Goal: Task Accomplishment & Management: Manage account settings

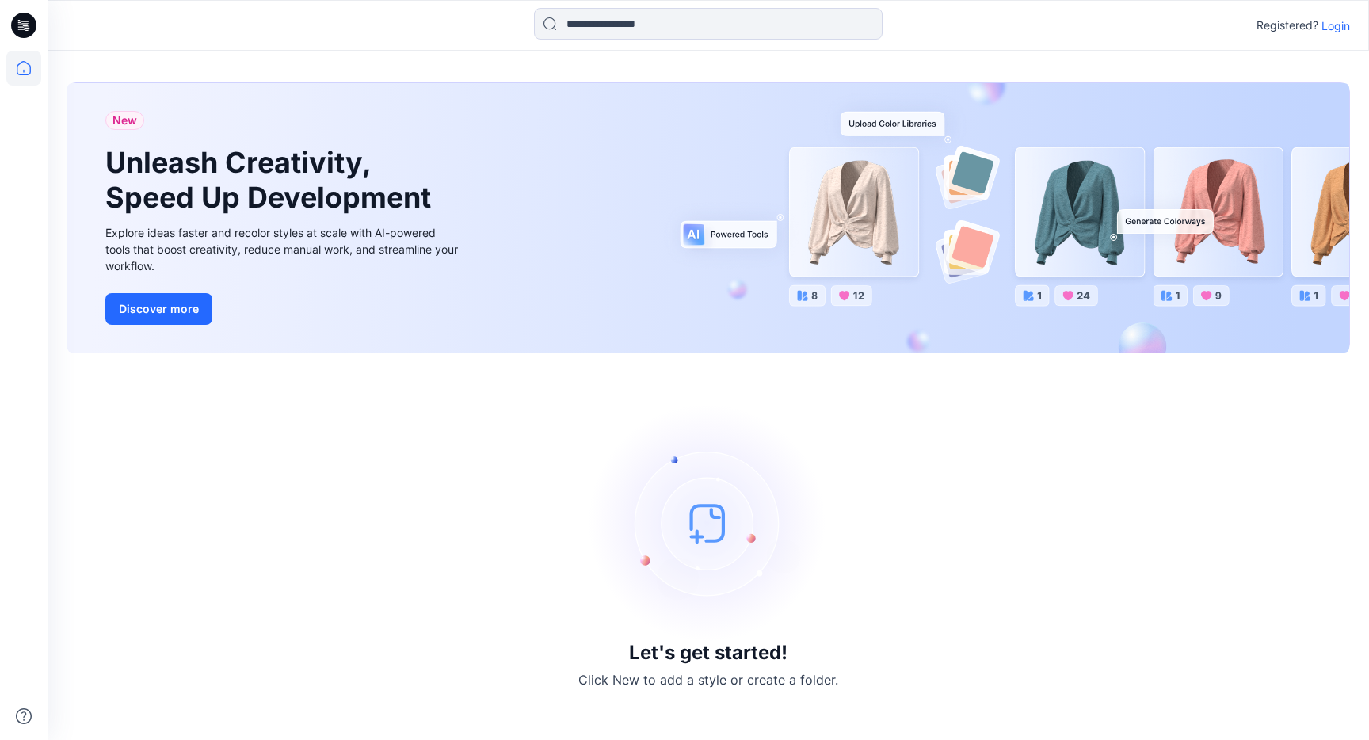
click at [1332, 25] on p "Login" at bounding box center [1335, 25] width 29 height 17
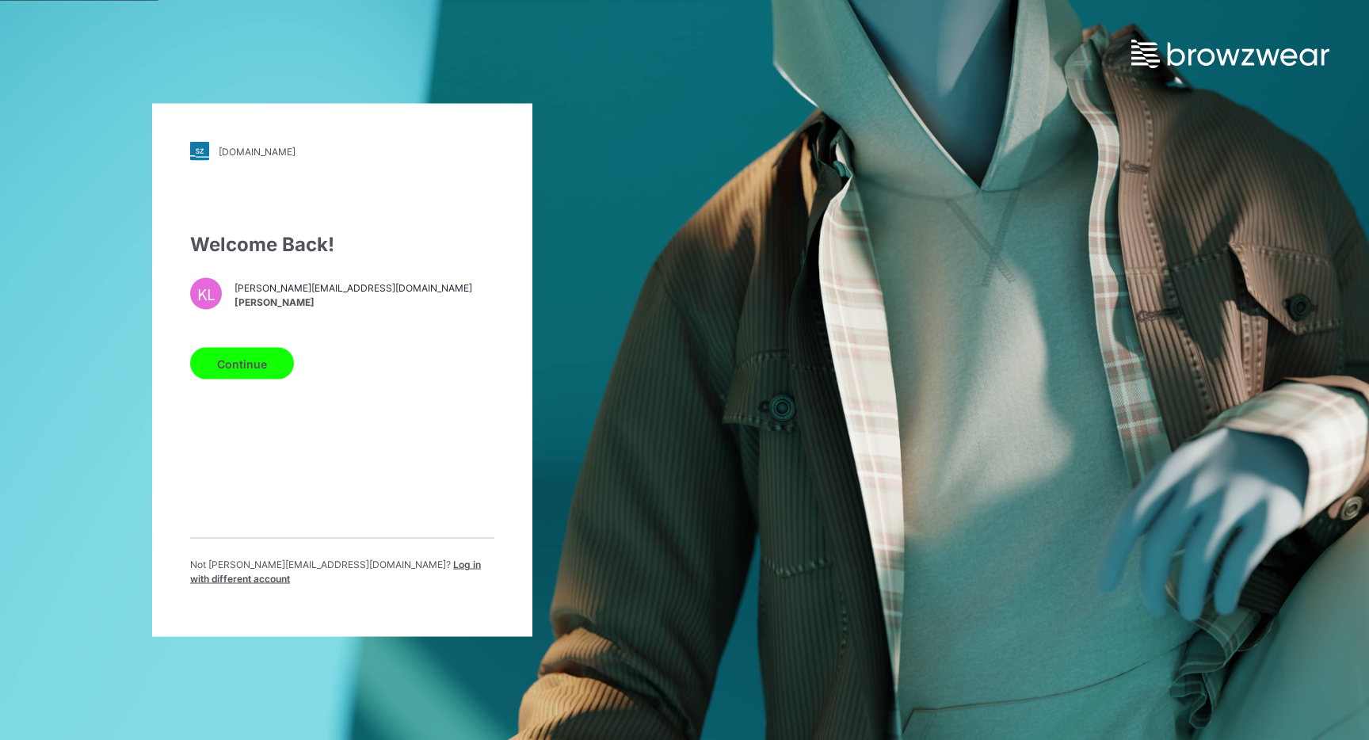
click at [265, 362] on button "Continue" at bounding box center [242, 364] width 104 height 32
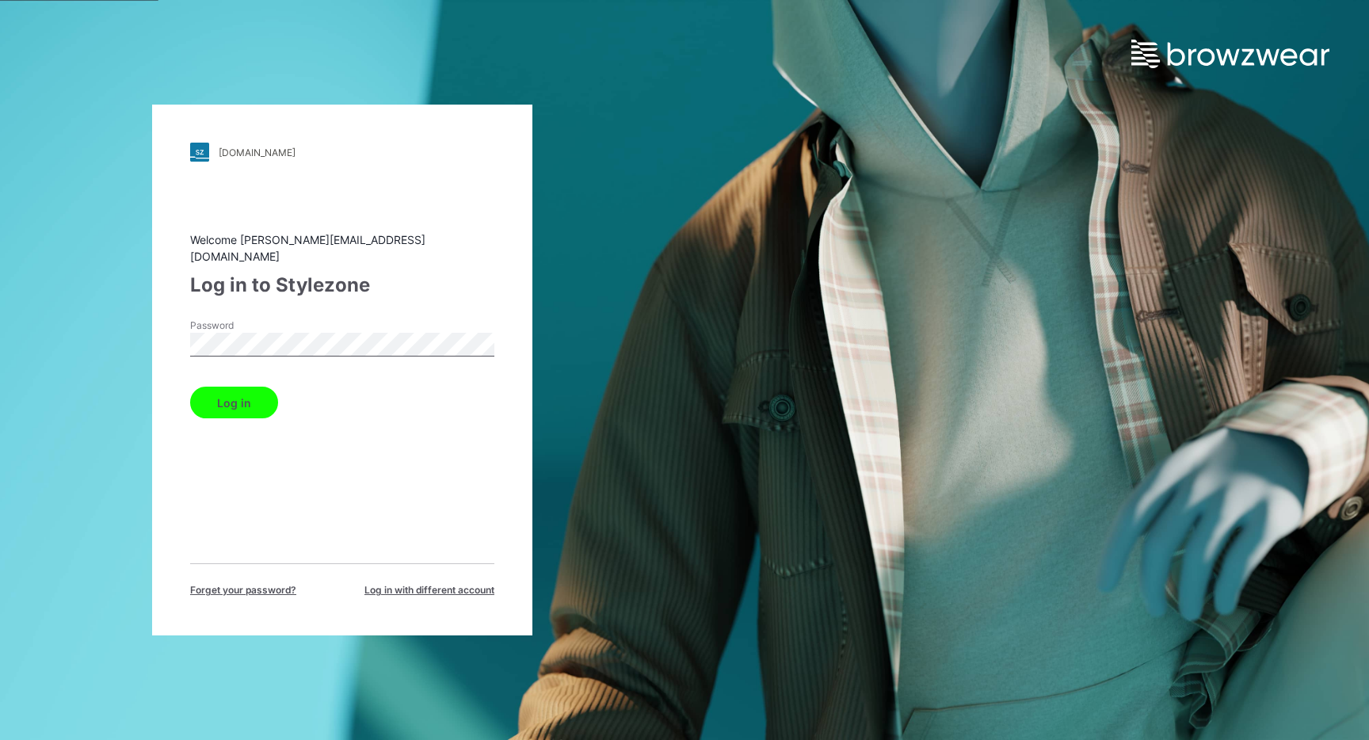
click at [203, 401] on button "Log in" at bounding box center [234, 403] width 88 height 32
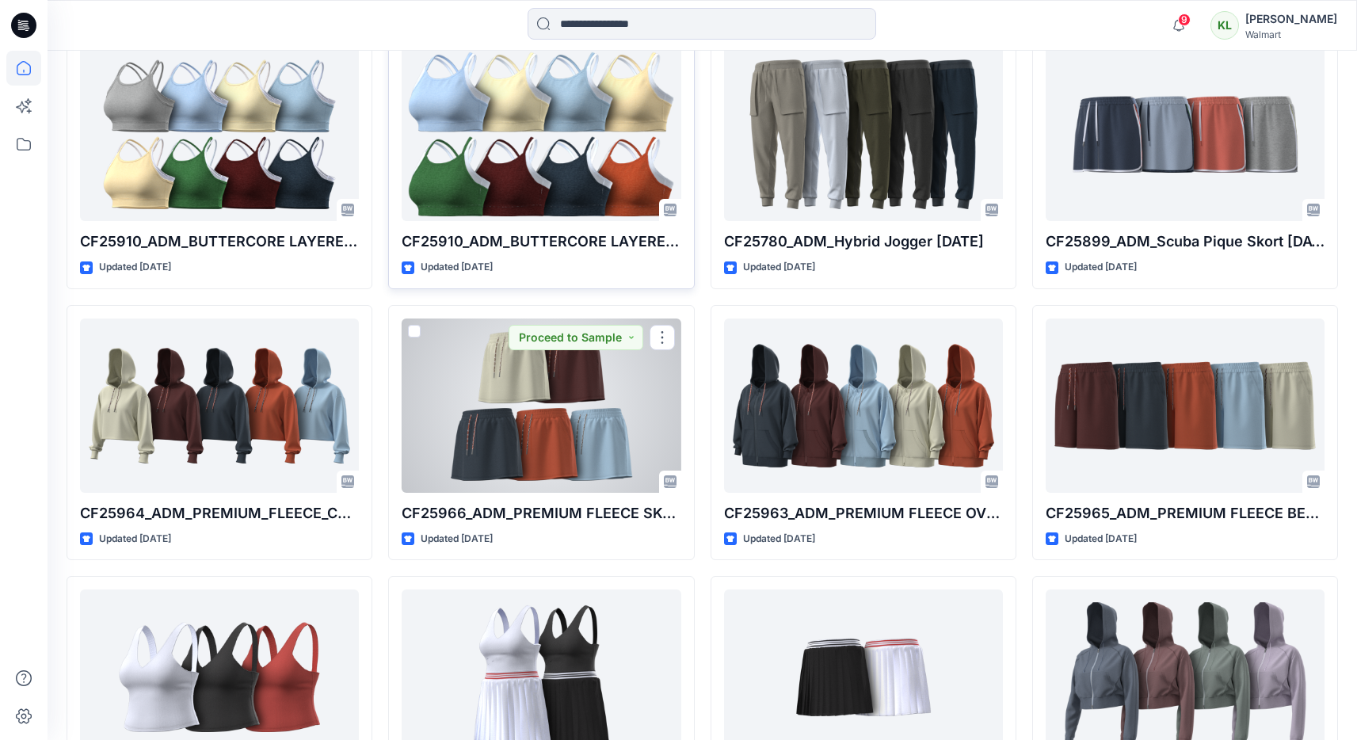
scroll to position [2416, 0]
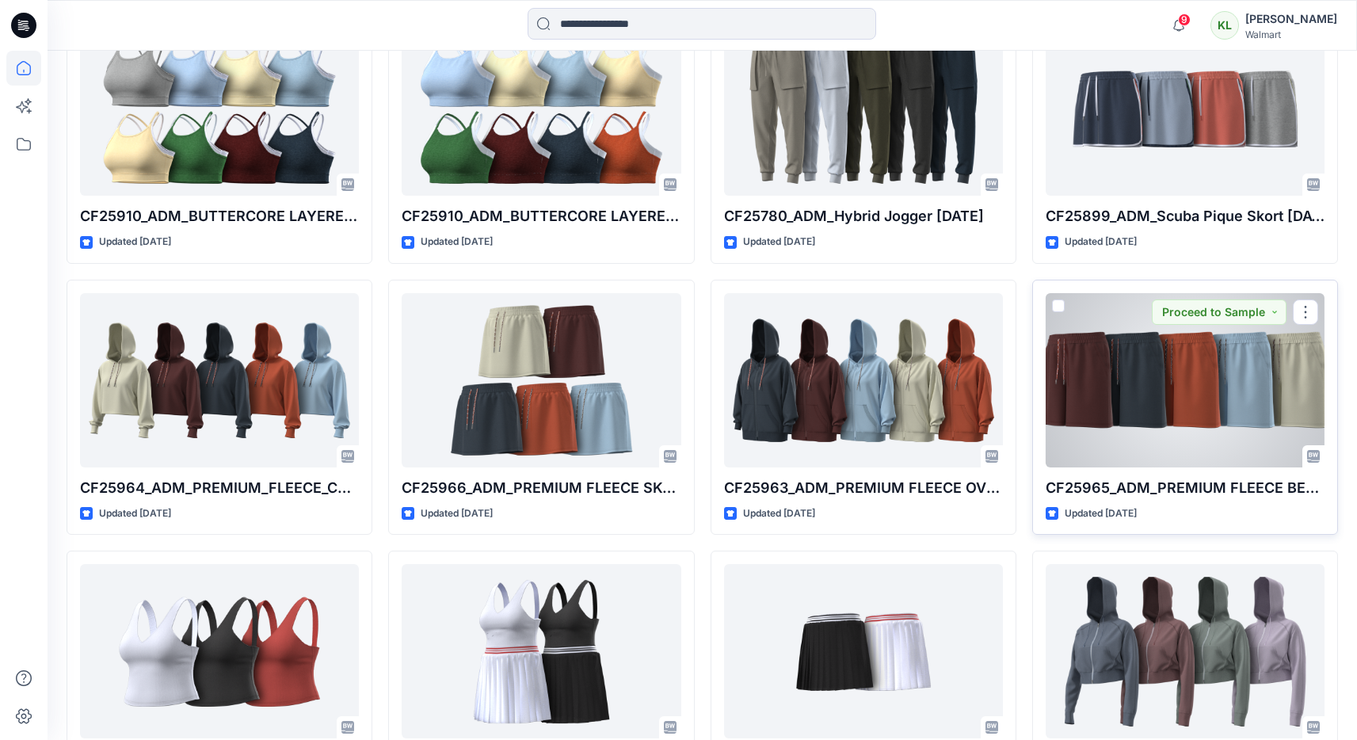
click at [1137, 351] on div at bounding box center [1185, 380] width 279 height 174
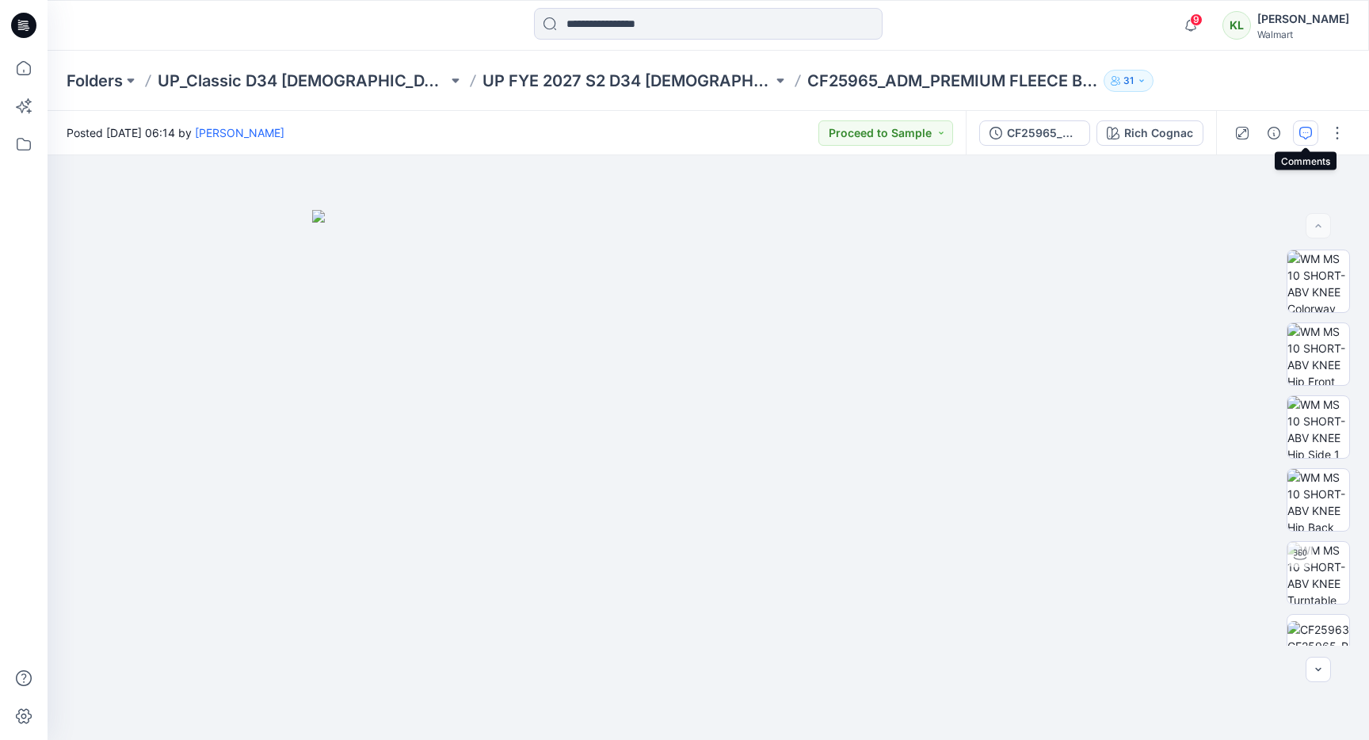
click at [1304, 132] on icon "button" at bounding box center [1305, 133] width 13 height 13
